Goal: Check status: Check status

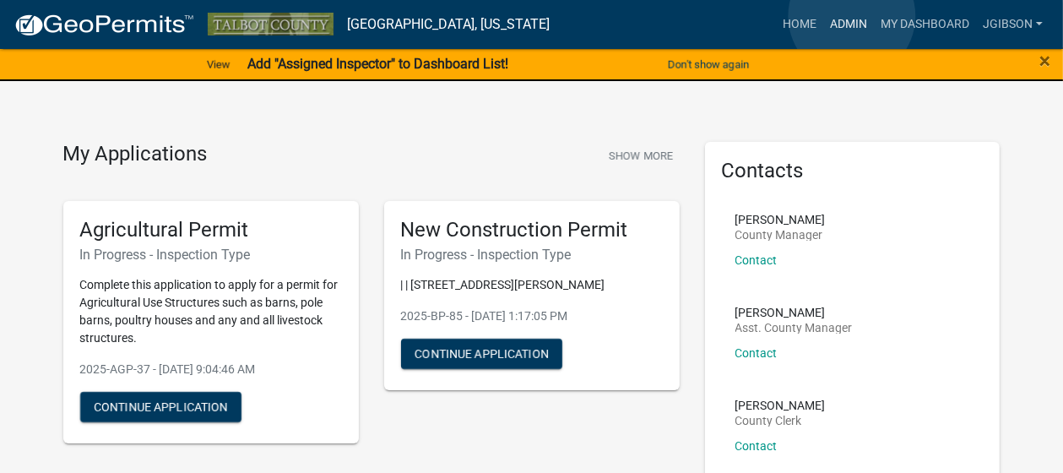
click at [852, 16] on link "Admin" at bounding box center [848, 24] width 51 height 32
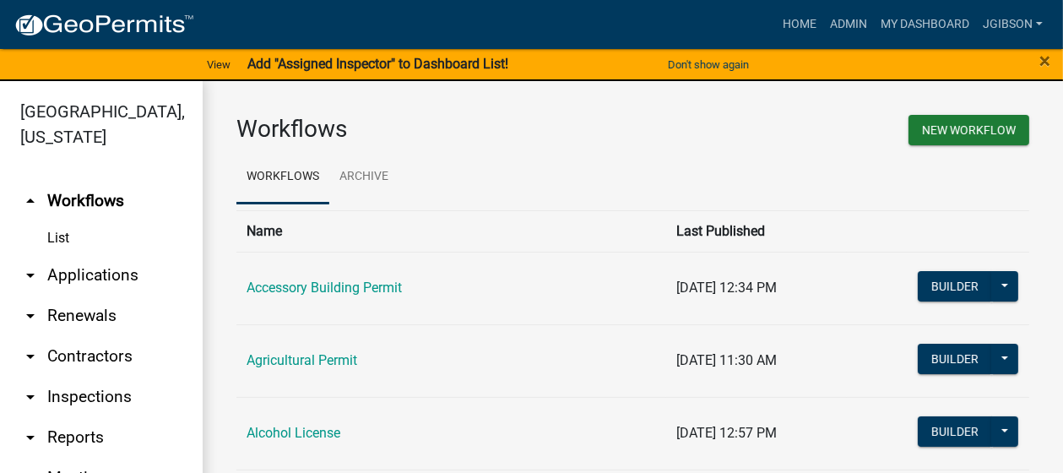
click at [34, 273] on icon "arrow_drop_down" at bounding box center [30, 275] width 20 height 20
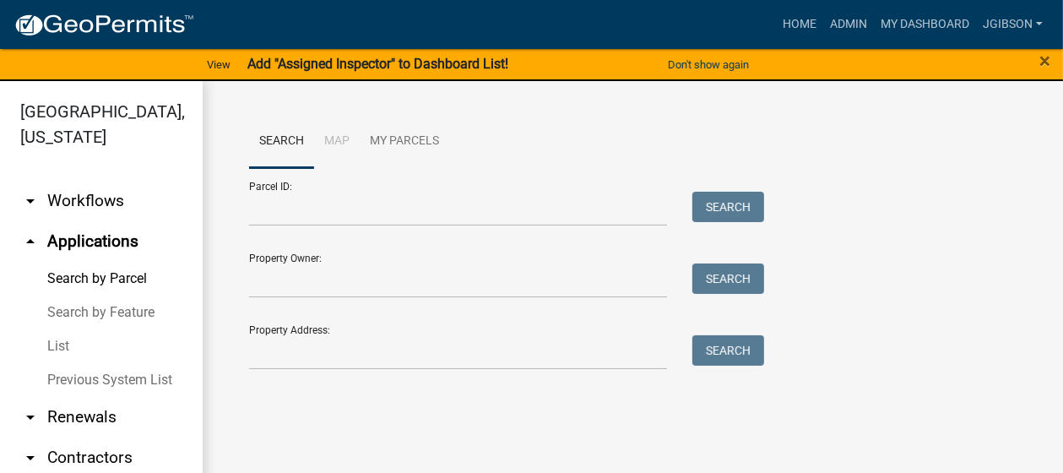
click at [65, 340] on link "List" at bounding box center [101, 346] width 203 height 34
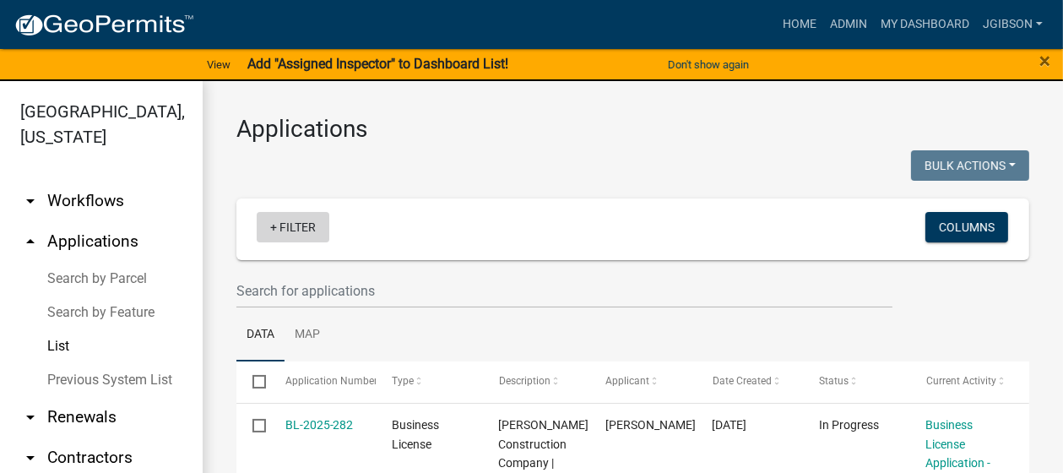
click at [277, 230] on link "+ Filter" at bounding box center [293, 227] width 73 height 30
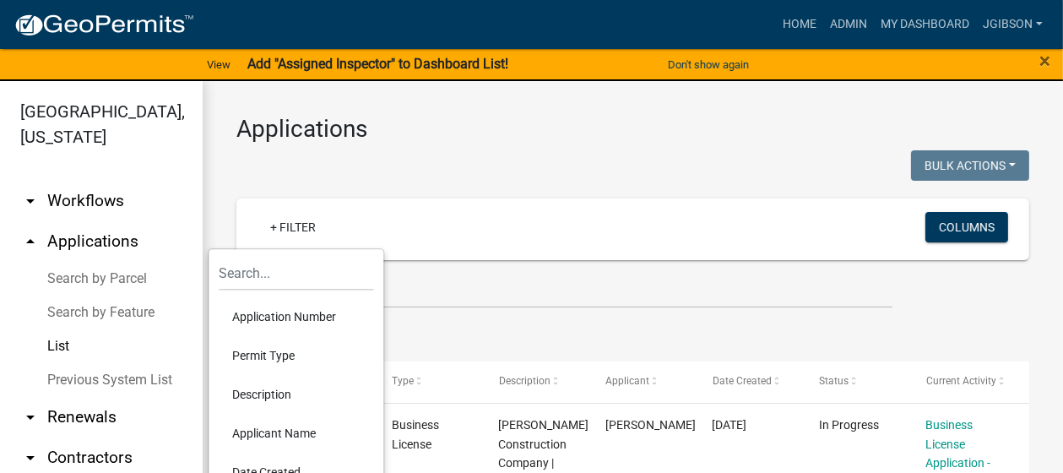
click at [273, 357] on li "Permit Type" at bounding box center [296, 355] width 154 height 39
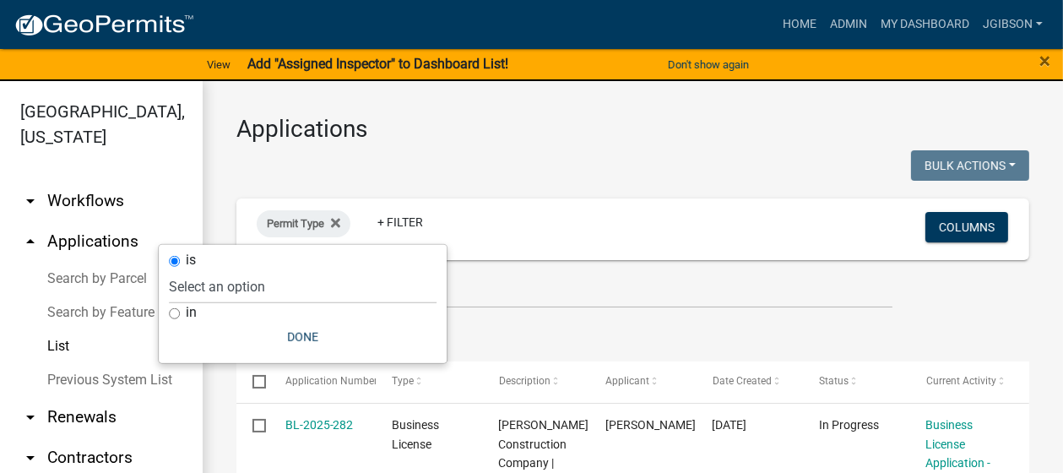
click at [173, 312] on input "in" at bounding box center [174, 313] width 11 height 11
radio input "true"
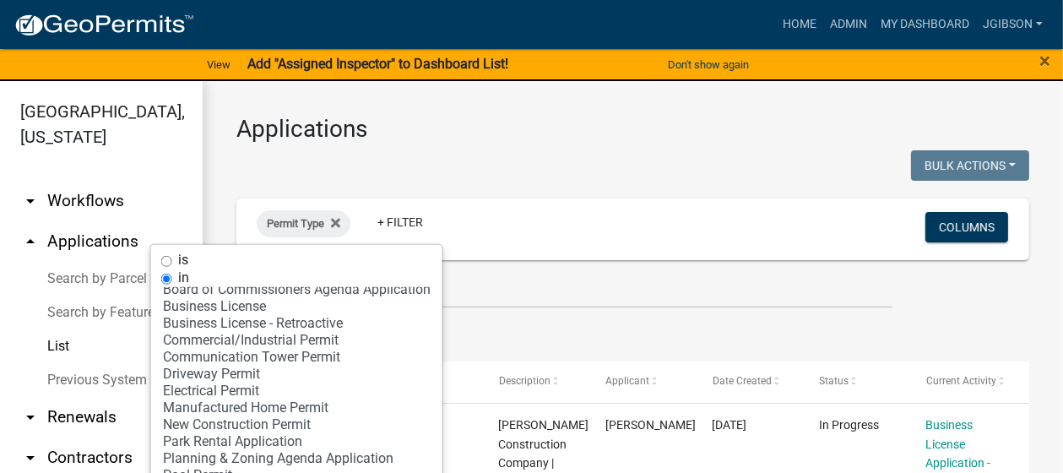
scroll to position [68, 0]
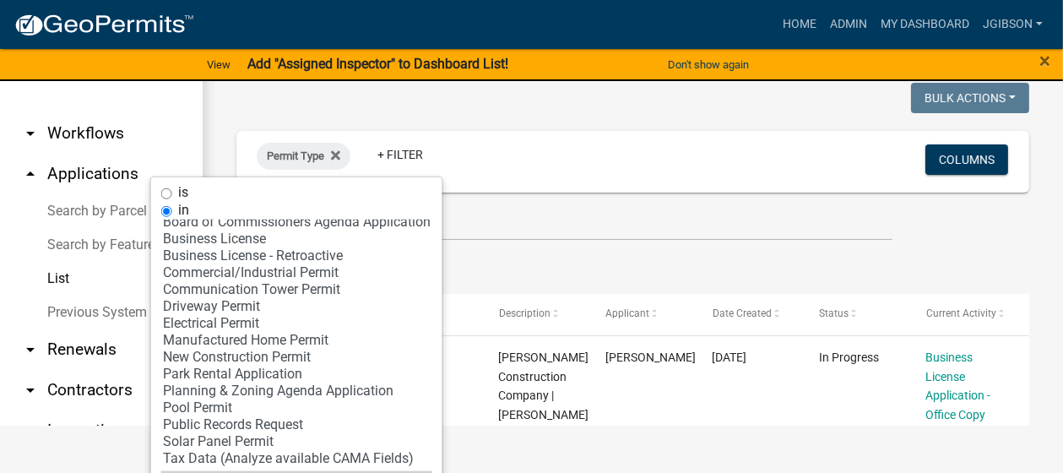
select select "9: '60ae78d1-16ed-4e4f-872e-38be42fbcfcc'"
click at [223, 371] on select "Select an option Accessory Building Permit Agricultural Permit Alcohol License …" at bounding box center [296, 345] width 271 height 253
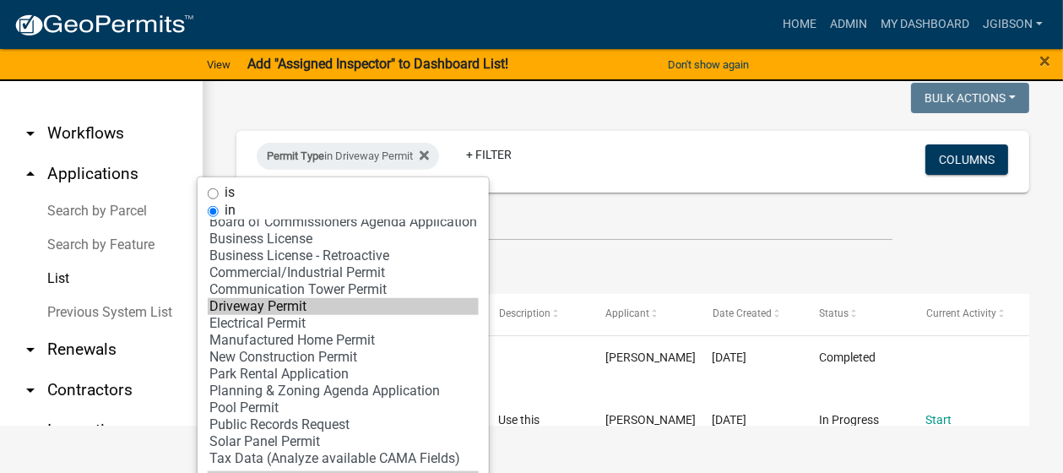
scroll to position [109, 0]
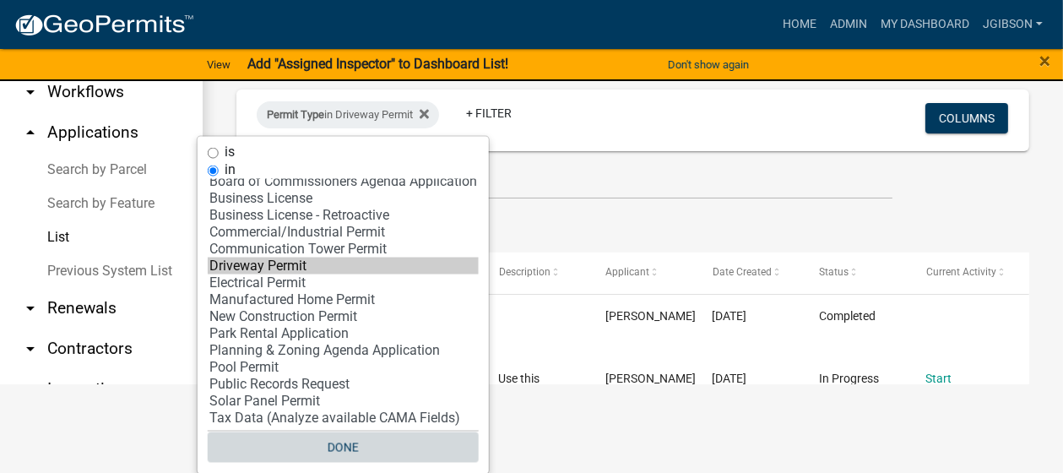
click at [347, 441] on button "Done" at bounding box center [343, 447] width 271 height 30
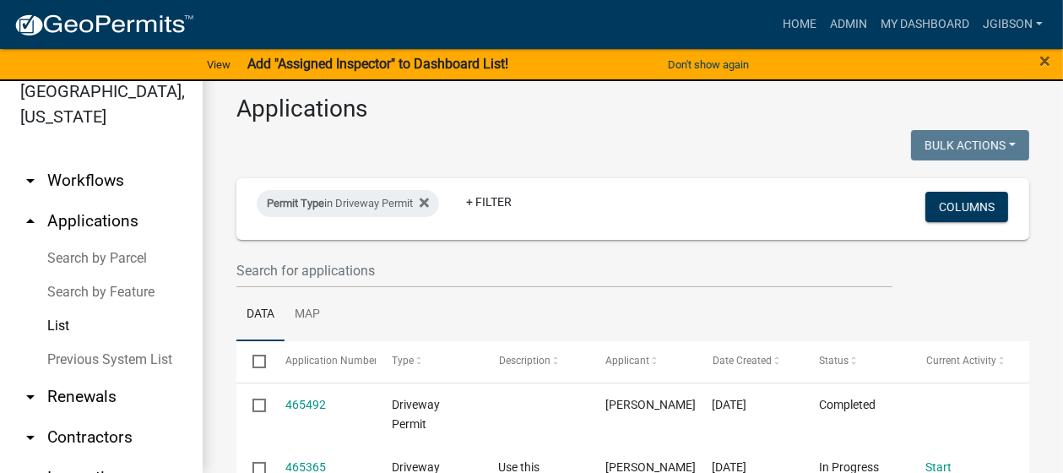
scroll to position [20, 0]
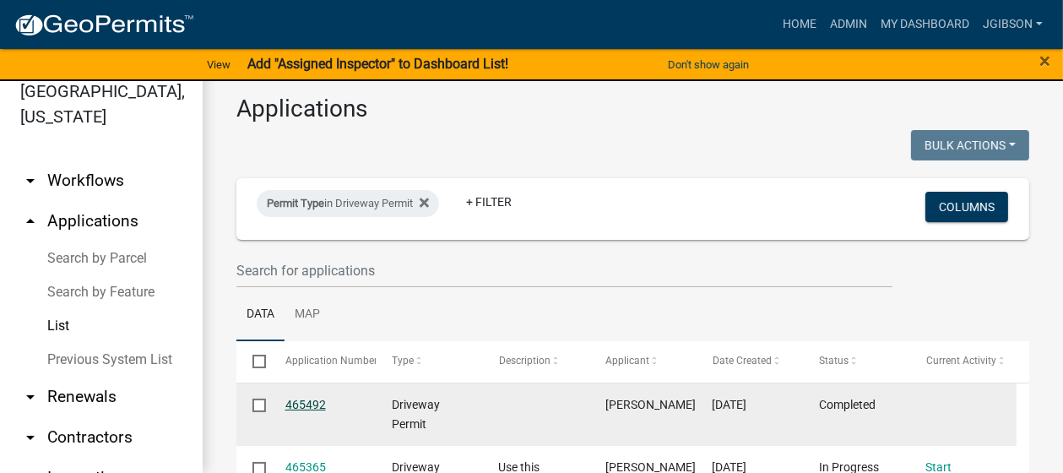
click at [296, 405] on link "465492" at bounding box center [305, 405] width 41 height 14
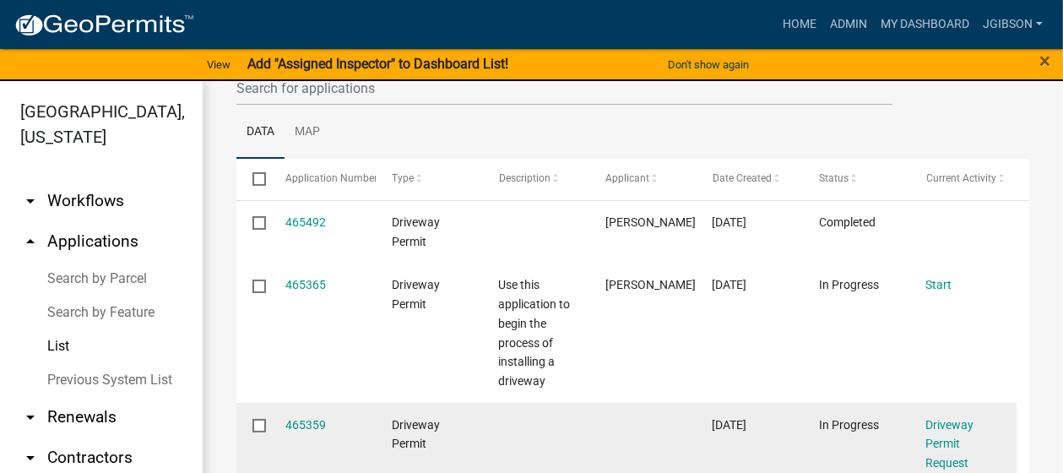
scroll to position [253, 0]
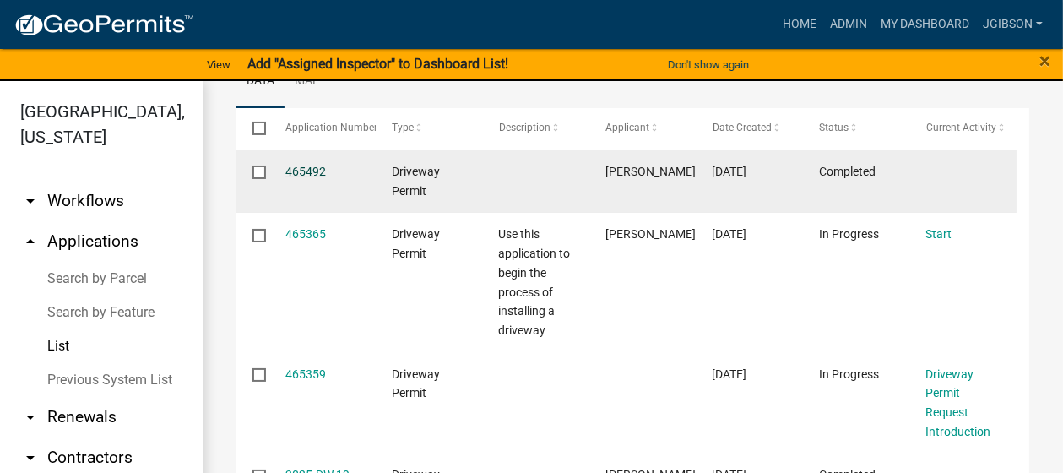
click at [301, 168] on link "465492" at bounding box center [305, 172] width 41 height 14
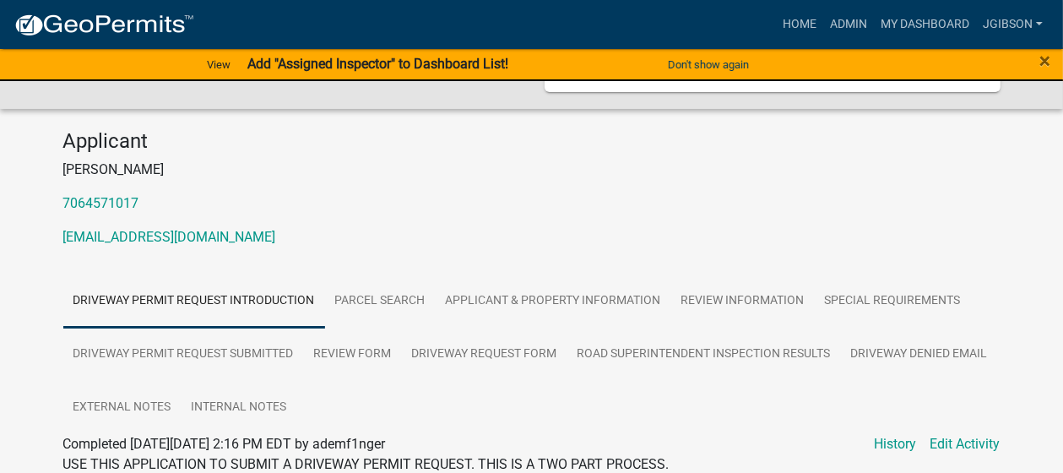
scroll to position [169, 0]
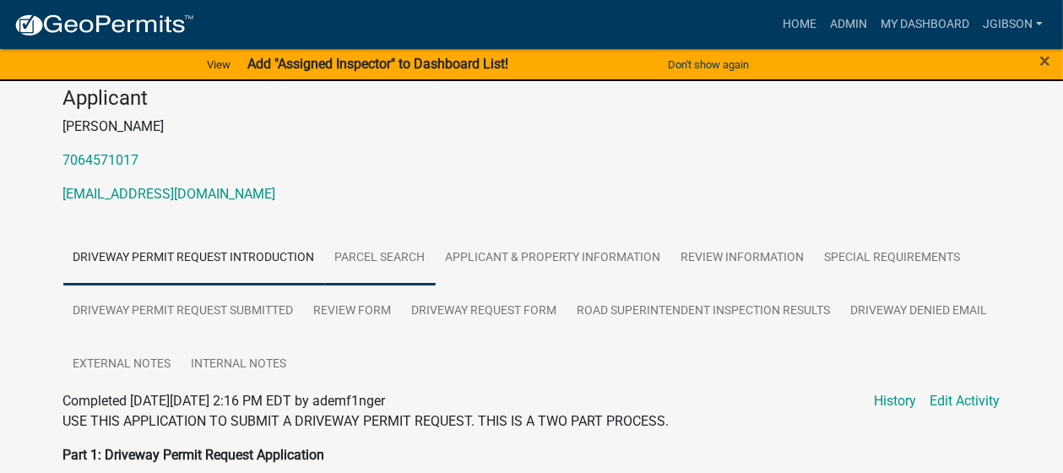
click at [405, 255] on link "Parcel search" at bounding box center [380, 258] width 111 height 54
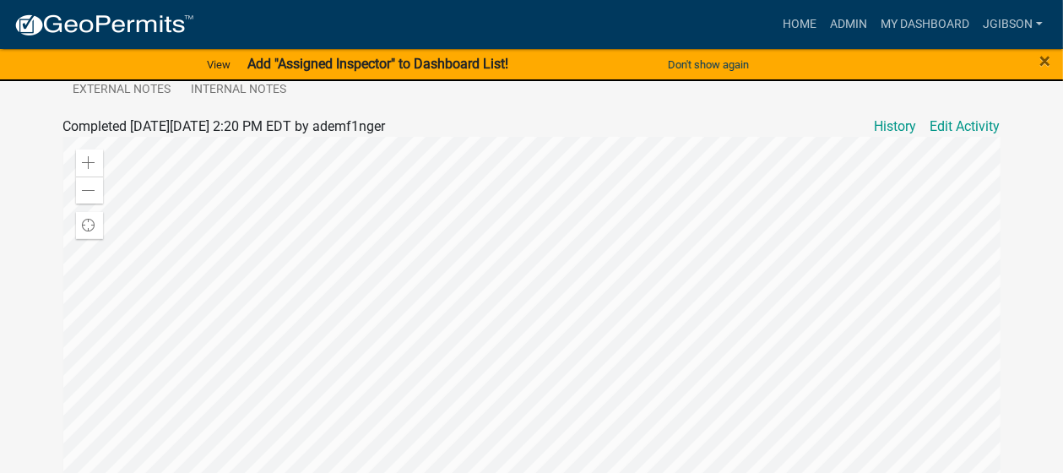
scroll to position [190, 0]
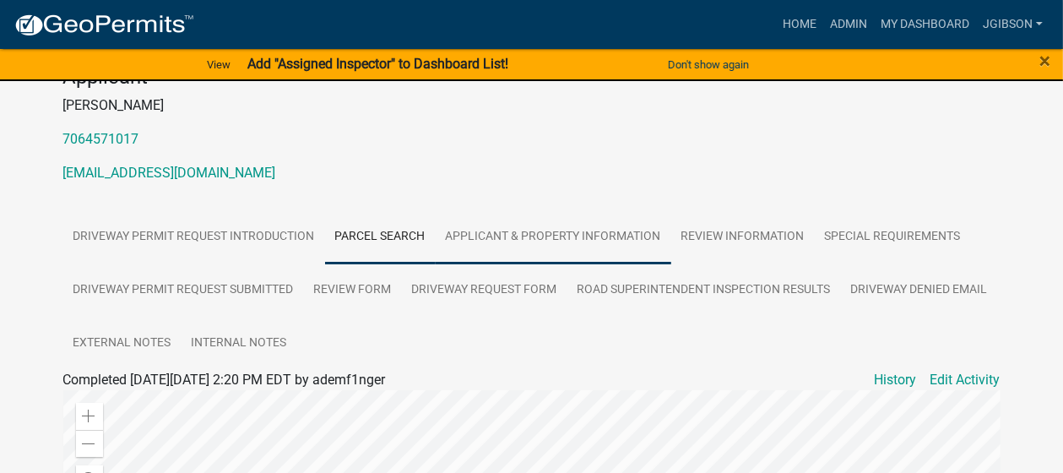
click at [541, 232] on link "Applicant & Property Information" at bounding box center [554, 237] width 236 height 54
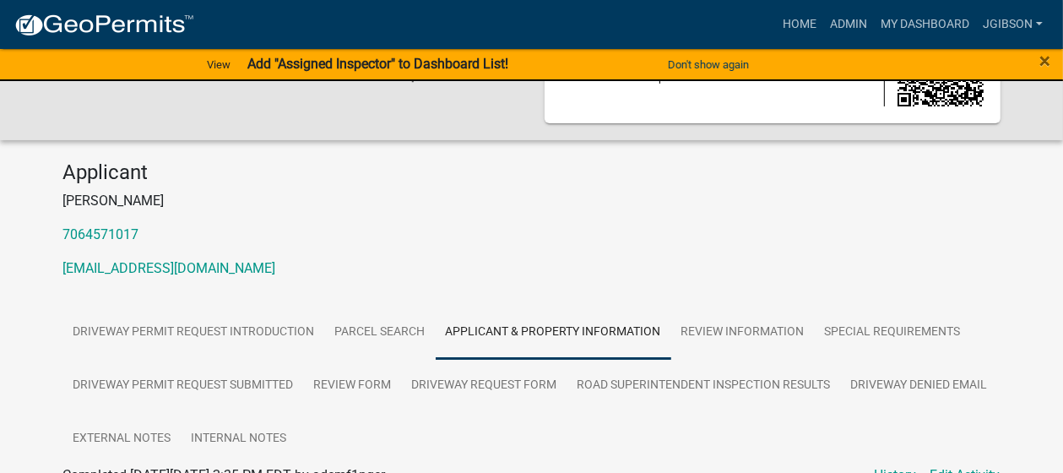
scroll to position [0, 0]
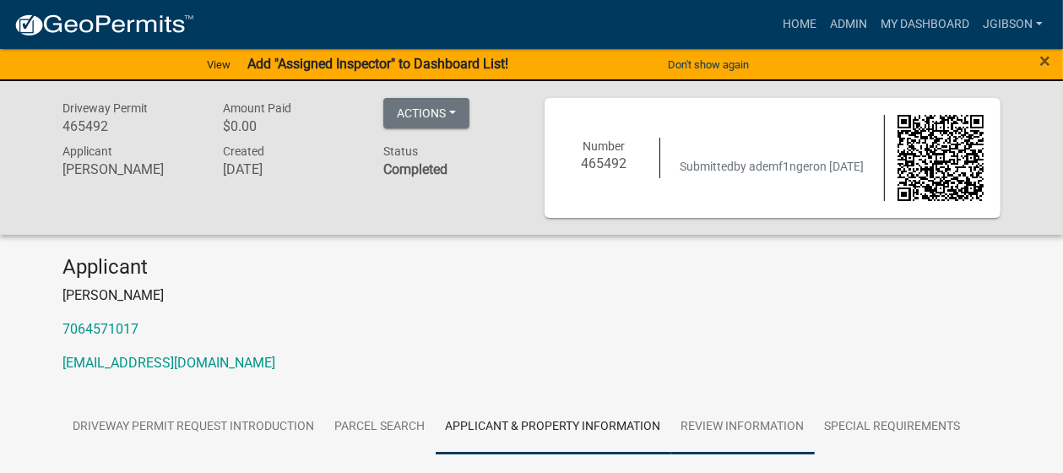
click at [721, 424] on link "Review Information" at bounding box center [742, 427] width 143 height 54
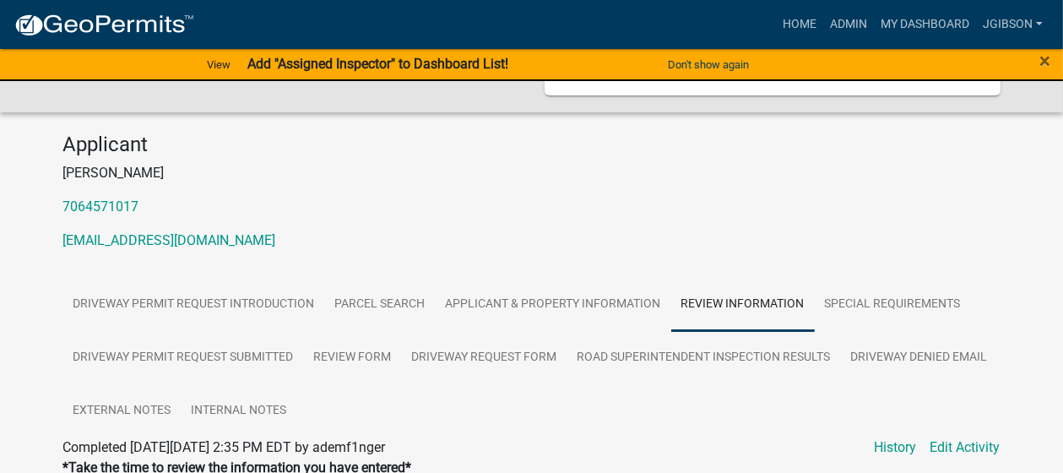
scroll to position [253, 0]
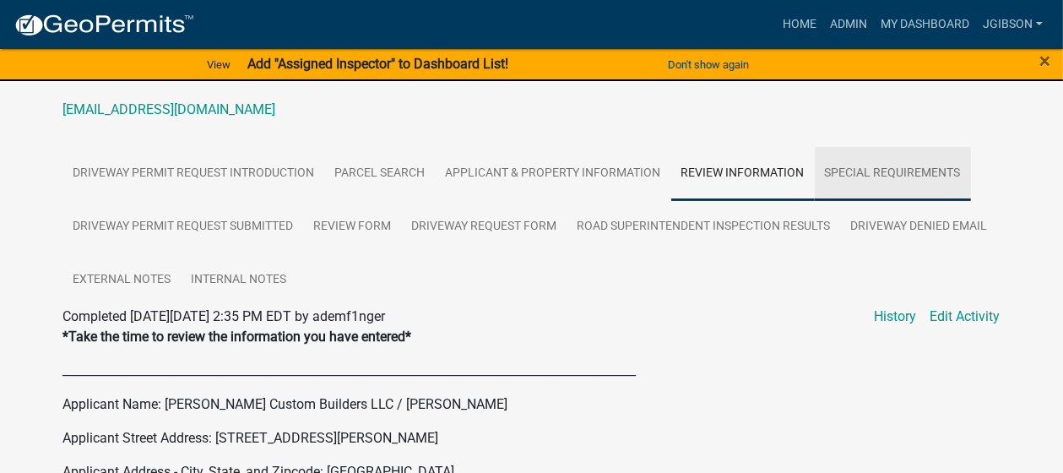
drag, startPoint x: 851, startPoint y: 169, endPoint x: 832, endPoint y: 172, distance: 18.9
click at [851, 168] on link "Special Requirements" at bounding box center [893, 174] width 156 height 54
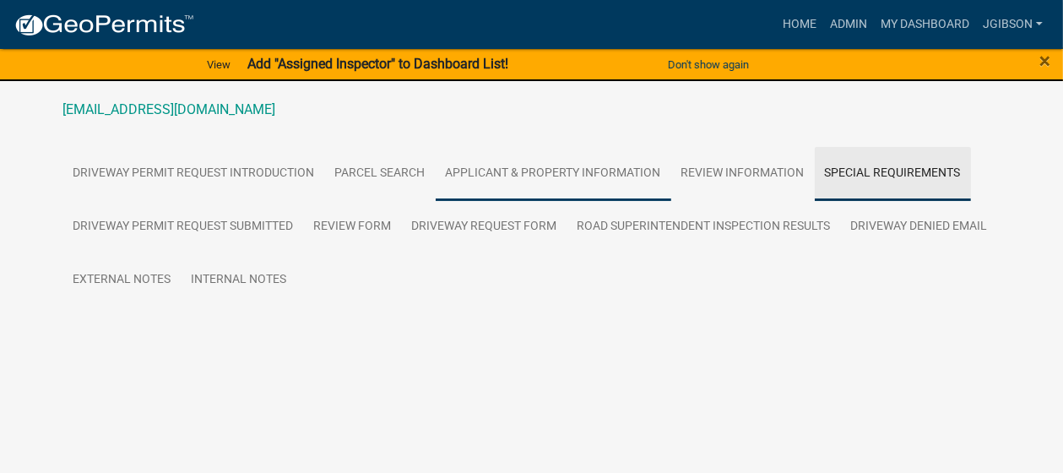
scroll to position [199, 0]
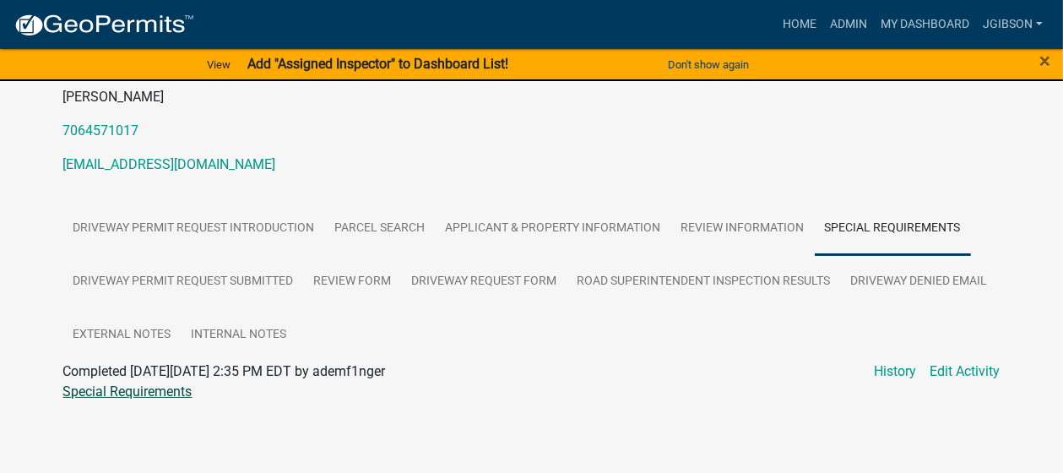
click at [152, 390] on link "Special Requirements" at bounding box center [127, 391] width 129 height 16
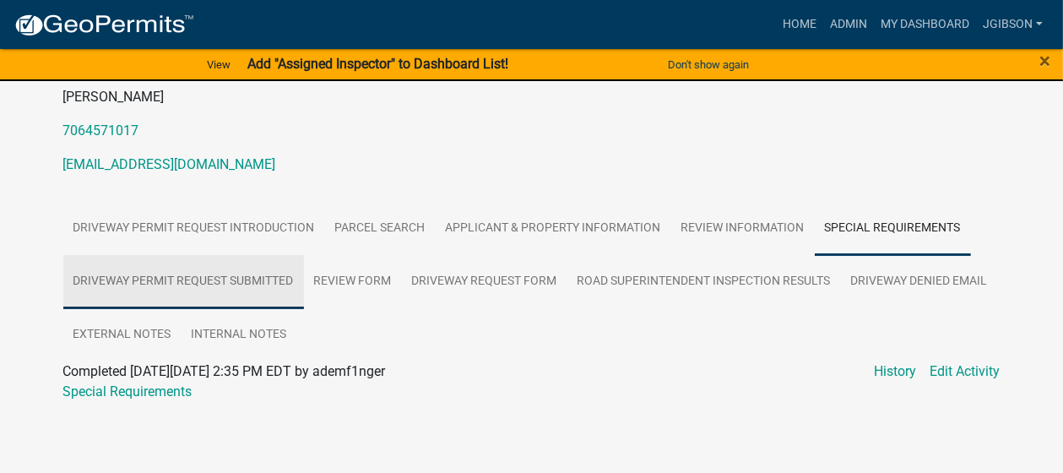
click at [222, 279] on link "Driveway Permit Request Submitted" at bounding box center [183, 282] width 241 height 54
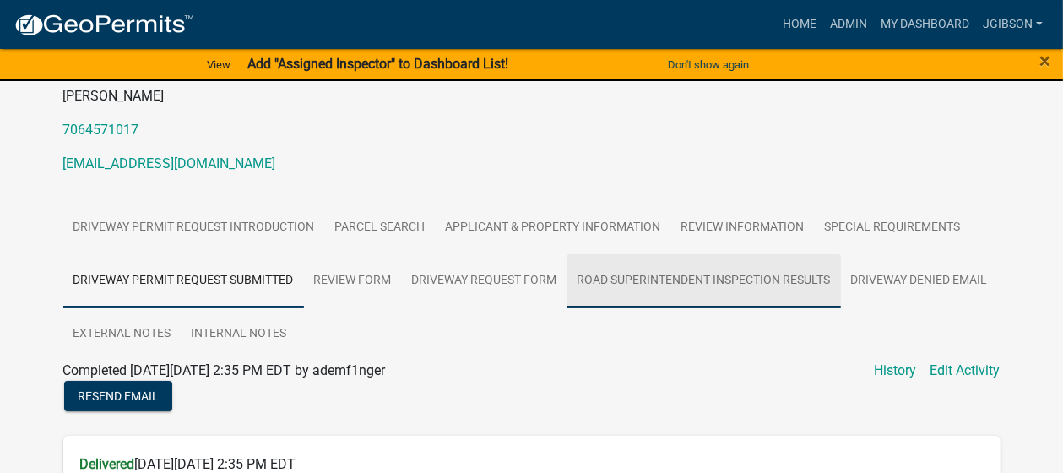
click at [707, 274] on link "Road Superintendent Inspection Results" at bounding box center [703, 281] width 273 height 54
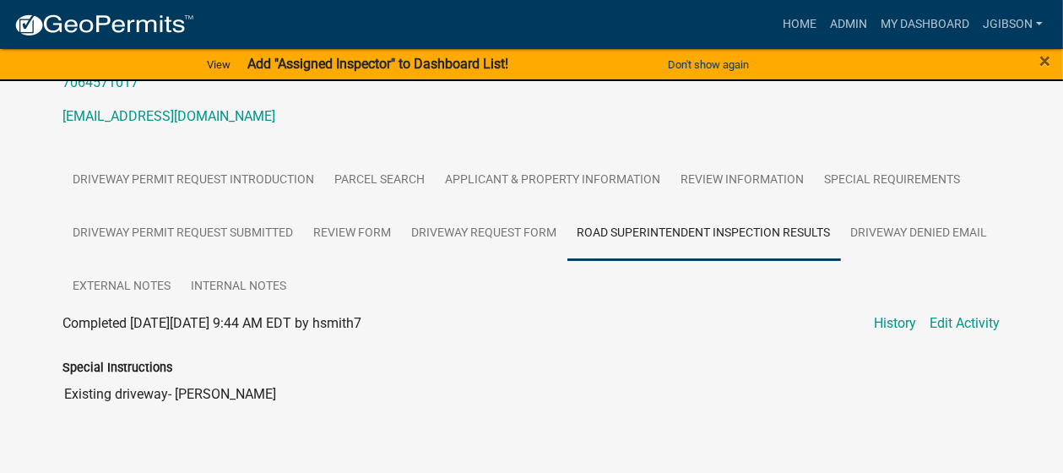
scroll to position [273, 0]
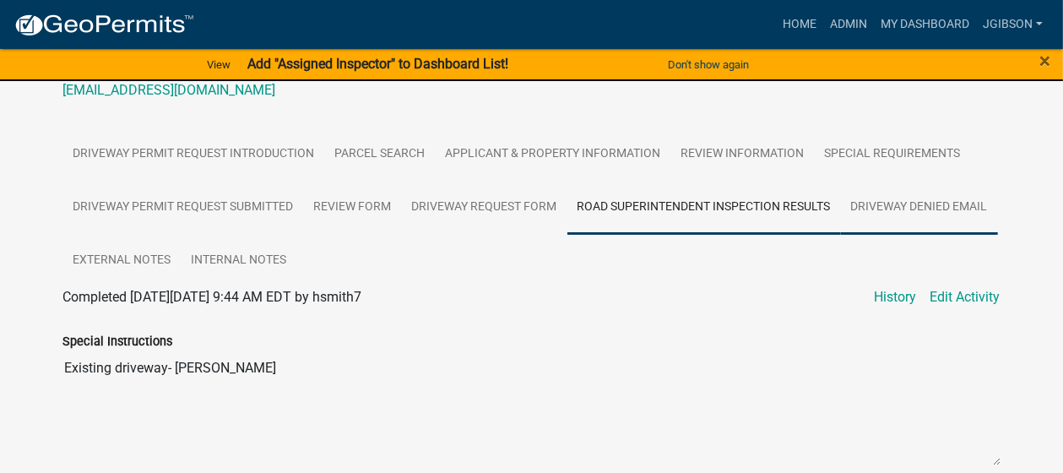
click at [841, 235] on link "Driveway Denied Email" at bounding box center [919, 208] width 157 height 54
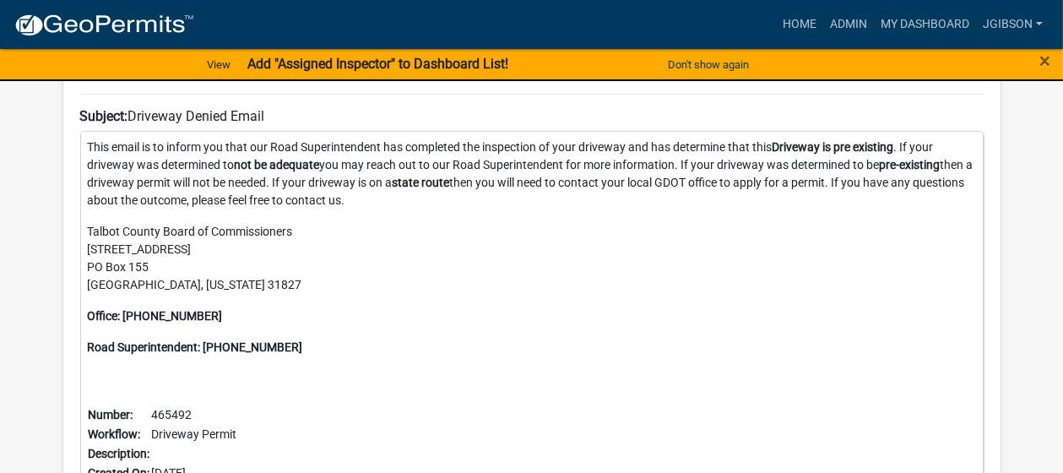
scroll to position [864, 0]
